Goal: Information Seeking & Learning: Find specific page/section

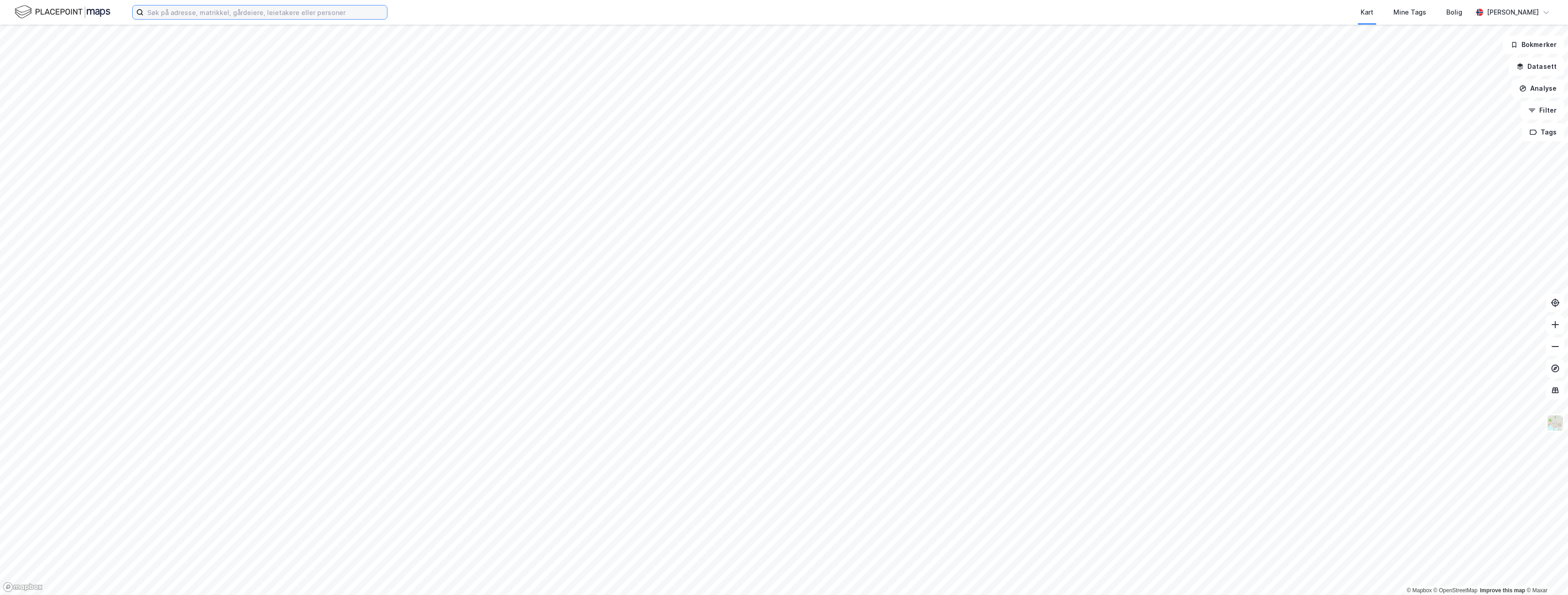
click at [175, 14] on input at bounding box center [266, 12] width 244 height 13
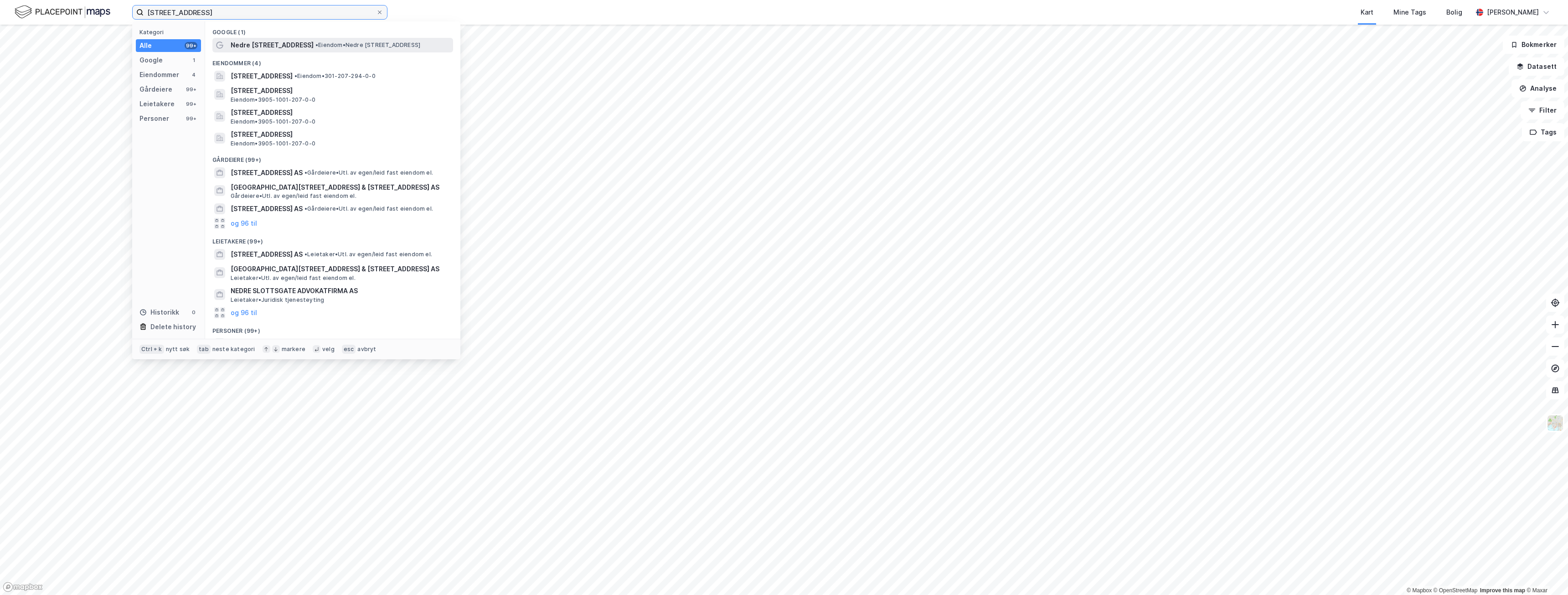
type input "nedre slottsgate 5"
click at [267, 45] on span "Nedre Slottsgate 5" at bounding box center [271, 45] width 83 height 10
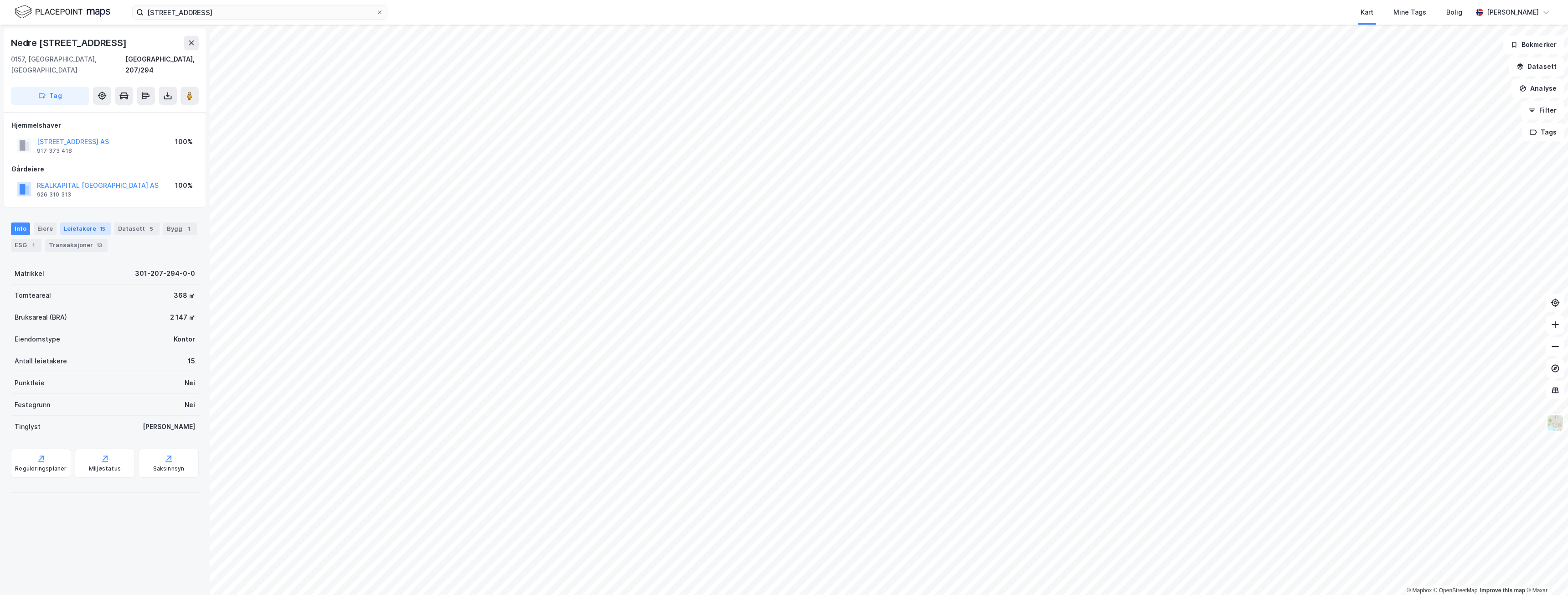
click at [83, 223] on div "Leietakere 15" at bounding box center [85, 228] width 50 height 12
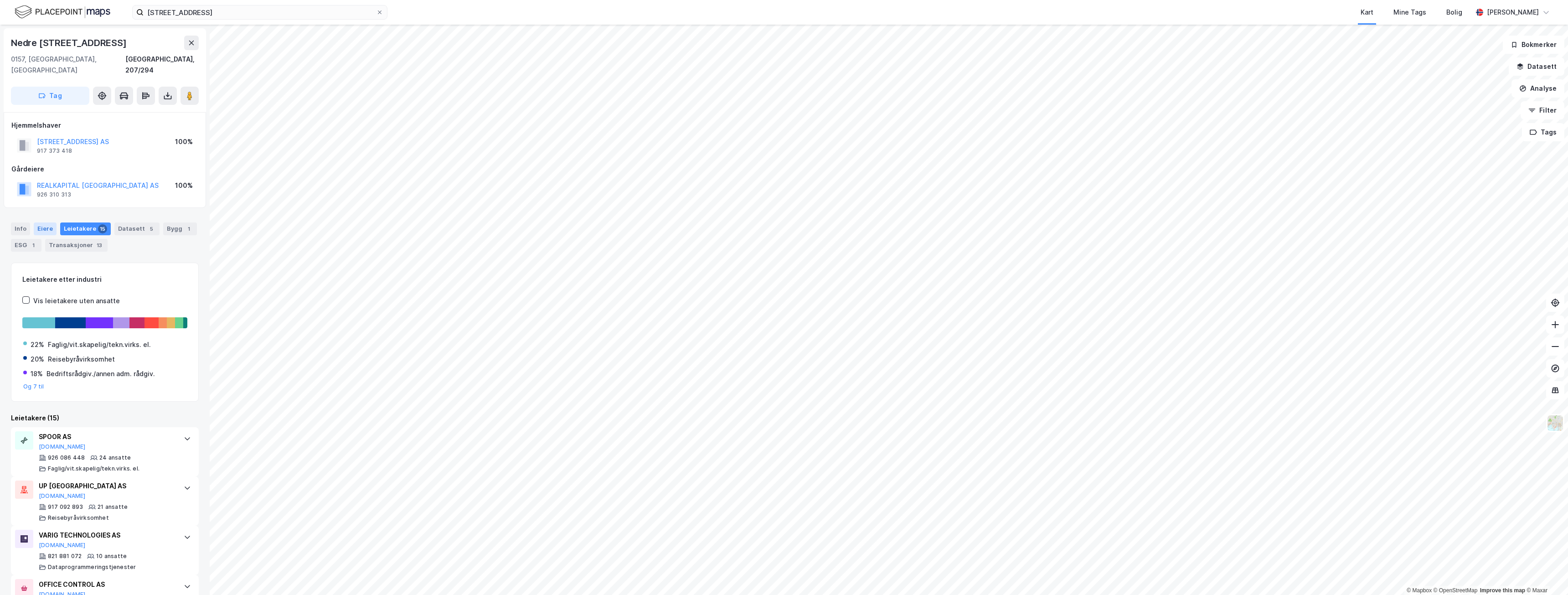
click at [47, 223] on div "Eiere" at bounding box center [45, 228] width 23 height 12
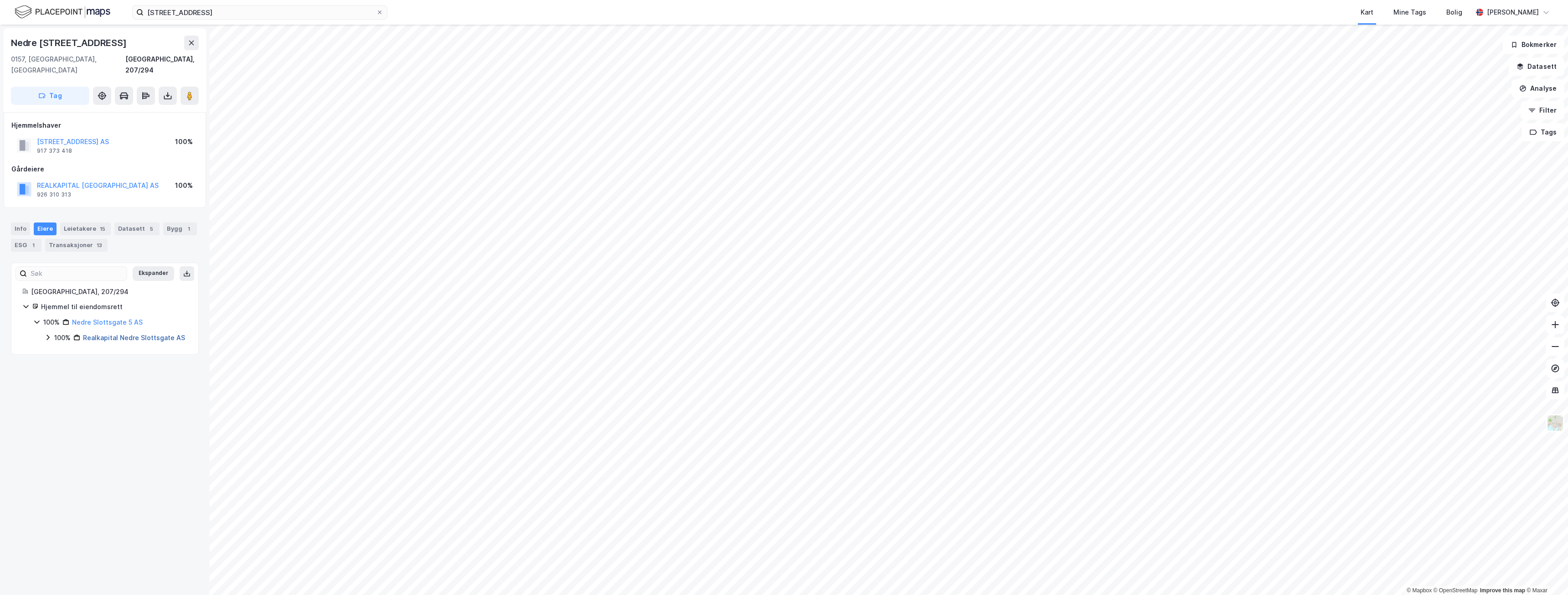
click at [137, 333] on link "Realkapital Nedre Slottsgate AS" at bounding box center [133, 337] width 102 height 8
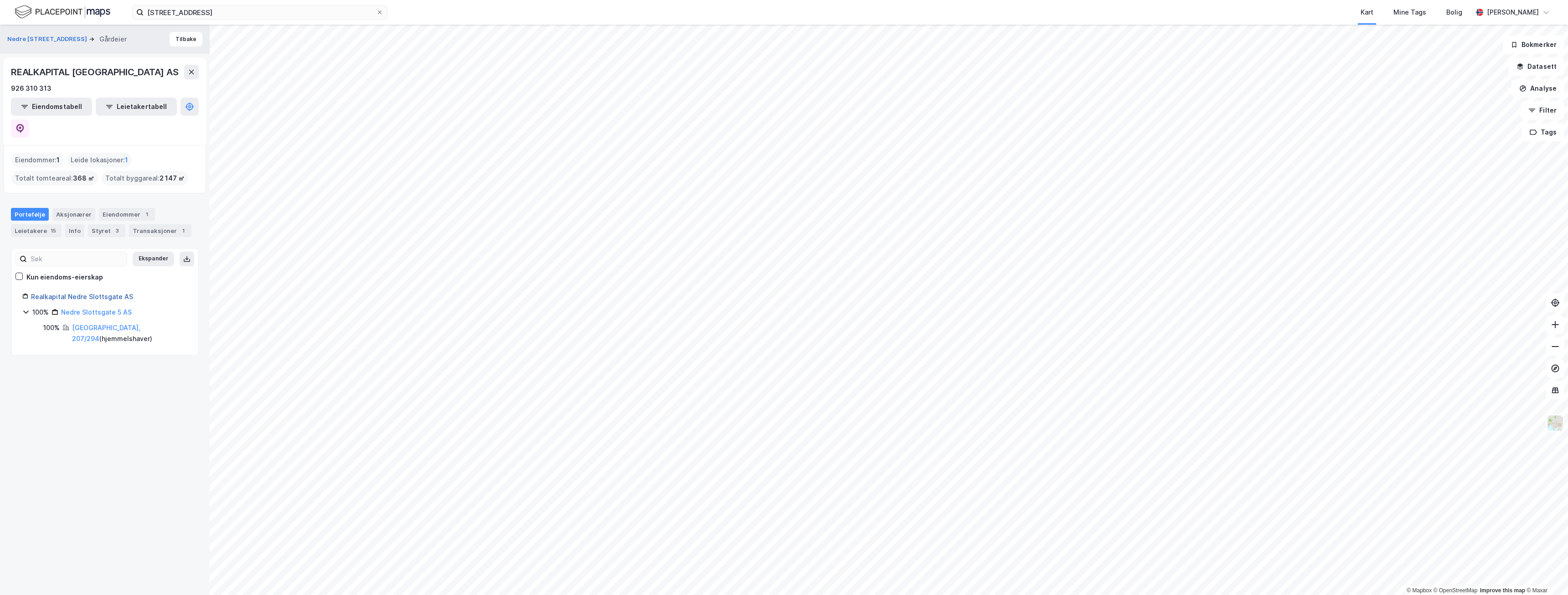
click at [94, 292] on link "Realkapital Nedre Slottsgate AS" at bounding box center [82, 296] width 102 height 8
click at [127, 71] on div "REALKAPITAL NEDRE SLOTTSGATE AS" at bounding box center [95, 71] width 169 height 14
